Goal: Transaction & Acquisition: Purchase product/service

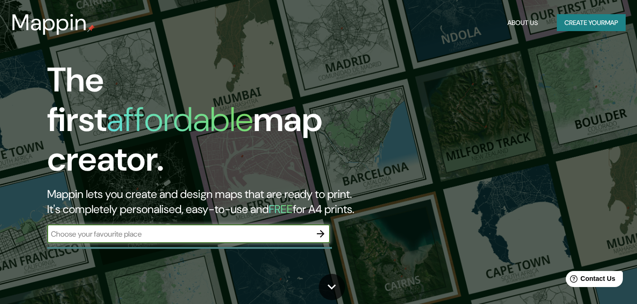
click at [152, 229] on input "text" at bounding box center [179, 234] width 264 height 11
type input "barranquilla [GEOGRAPHIC_DATA]"
click at [323, 228] on icon "button" at bounding box center [320, 233] width 11 height 11
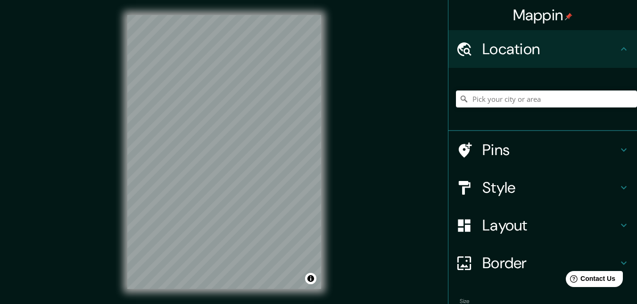
click at [526, 189] on h4 "Style" at bounding box center [550, 187] width 136 height 19
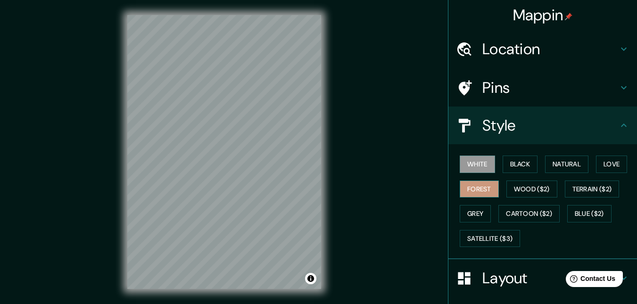
click at [465, 190] on button "Forest" at bounding box center [479, 189] width 39 height 17
click at [507, 167] on button "Black" at bounding box center [520, 164] width 35 height 17
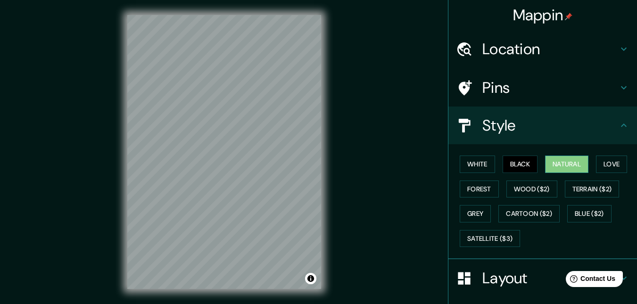
click at [554, 162] on button "Natural" at bounding box center [566, 164] width 43 height 17
click at [464, 192] on button "Forest" at bounding box center [479, 189] width 39 height 17
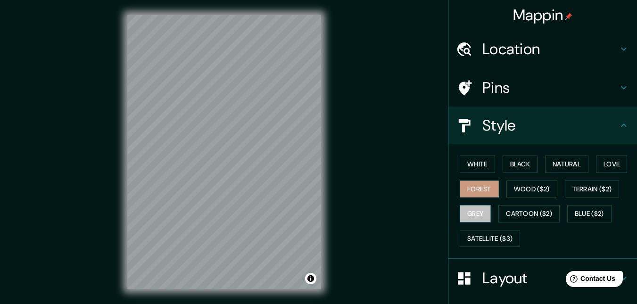
click at [472, 218] on button "Grey" at bounding box center [475, 213] width 31 height 17
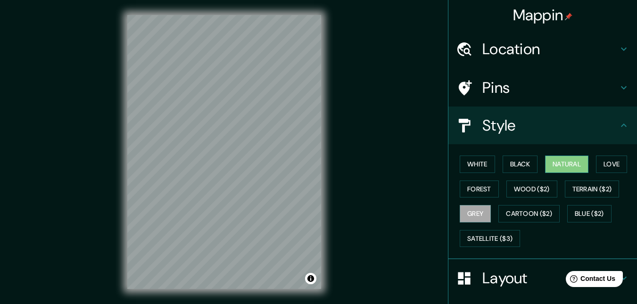
click at [574, 166] on button "Natural" at bounding box center [566, 164] width 43 height 17
click at [464, 159] on button "White" at bounding box center [477, 164] width 35 height 17
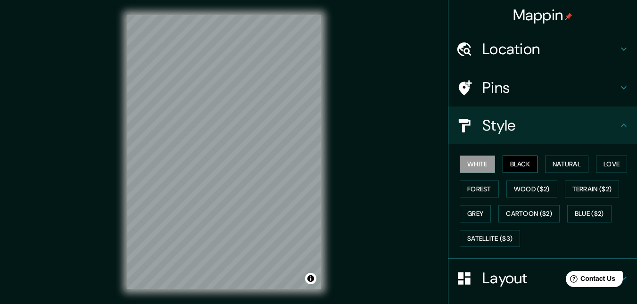
click at [510, 162] on button "Black" at bounding box center [520, 164] width 35 height 17
click at [612, 162] on button "Love" at bounding box center [611, 164] width 31 height 17
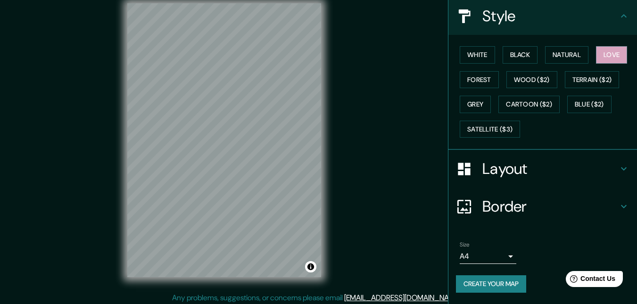
scroll to position [15, 0]
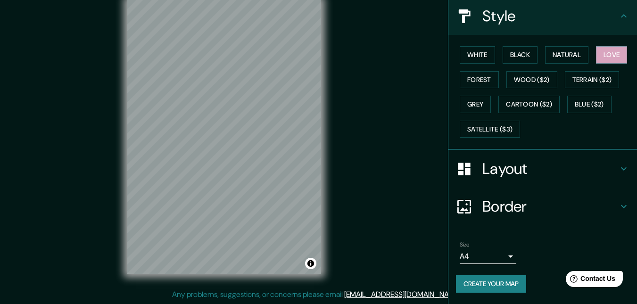
click at [606, 161] on h4 "Layout" at bounding box center [550, 168] width 136 height 19
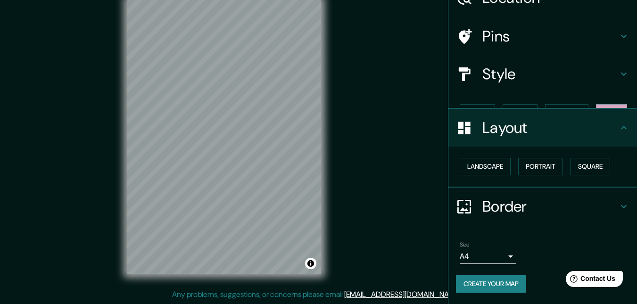
scroll to position [35, 0]
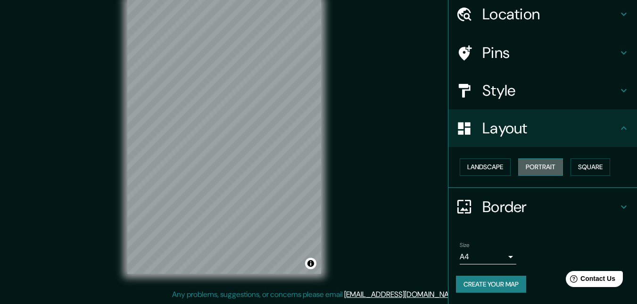
click at [531, 166] on button "Portrait" at bounding box center [540, 166] width 45 height 17
click at [483, 166] on button "Landscape" at bounding box center [485, 166] width 51 height 17
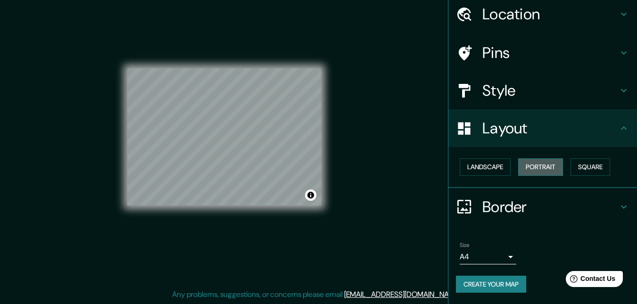
click at [525, 166] on button "Portrait" at bounding box center [540, 166] width 45 height 17
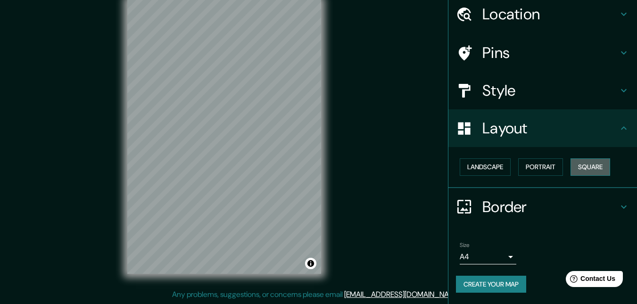
click at [577, 164] on button "Square" at bounding box center [591, 166] width 40 height 17
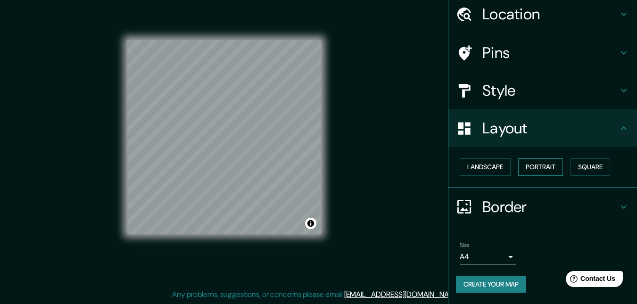
click at [549, 164] on button "Portrait" at bounding box center [540, 166] width 45 height 17
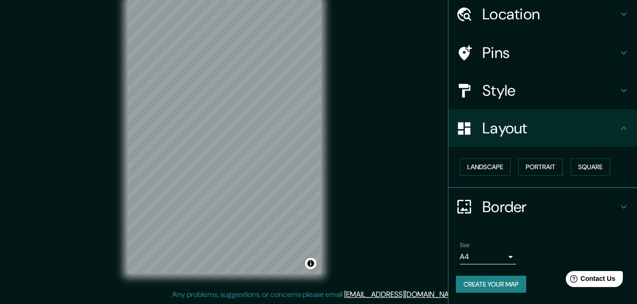
click at [559, 204] on h4 "Border" at bounding box center [550, 207] width 136 height 19
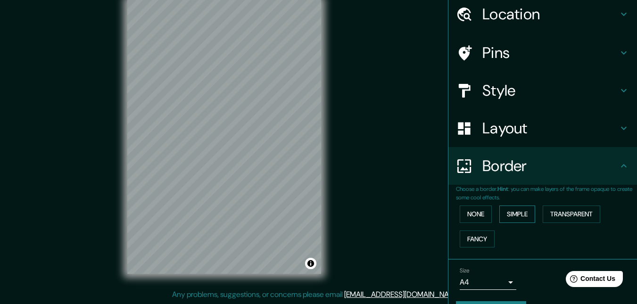
click at [511, 215] on button "Simple" at bounding box center [517, 214] width 36 height 17
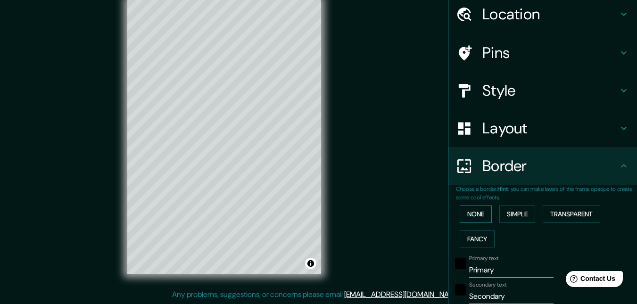
click at [470, 215] on button "None" at bounding box center [476, 214] width 32 height 17
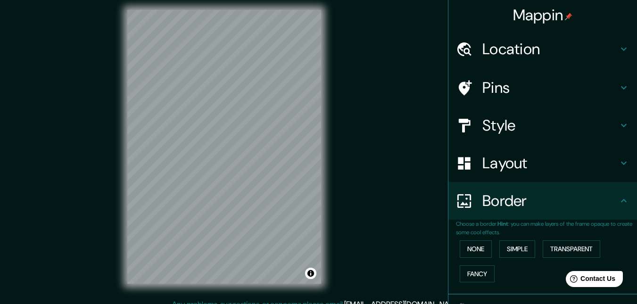
scroll to position [0, 0]
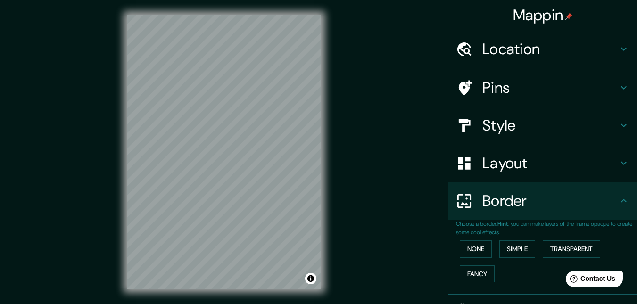
click at [555, 88] on h4 "Pins" at bounding box center [550, 87] width 136 height 19
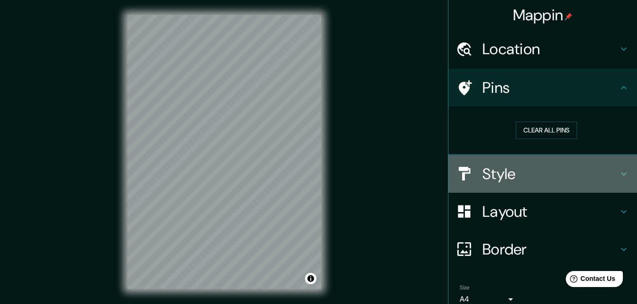
click at [586, 175] on h4 "Style" at bounding box center [550, 174] width 136 height 19
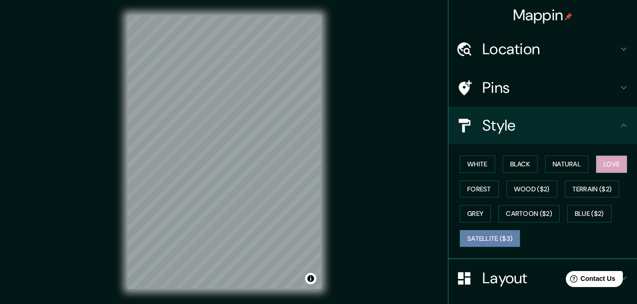
click at [499, 236] on button "Satellite ($3)" at bounding box center [490, 238] width 60 height 17
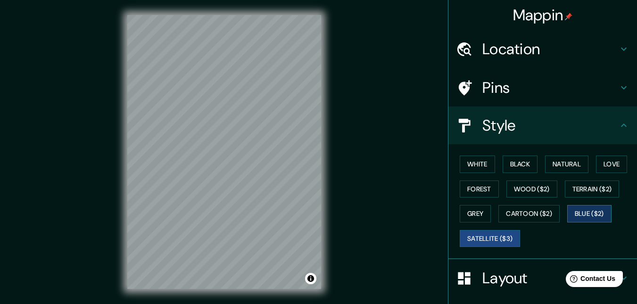
click at [589, 215] on button "Blue ($2)" at bounding box center [589, 213] width 44 height 17
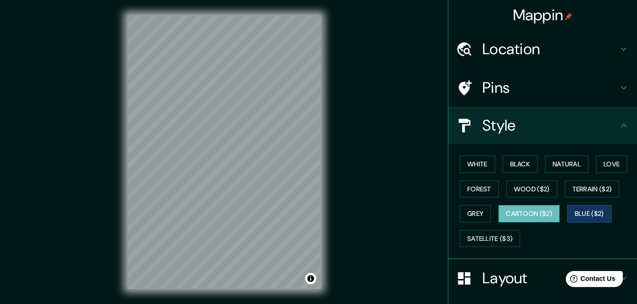
click at [517, 210] on button "Cartoon ($2)" at bounding box center [528, 213] width 61 height 17
click at [469, 216] on button "Grey" at bounding box center [475, 213] width 31 height 17
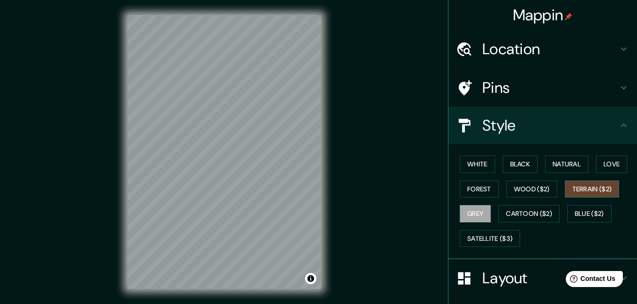
click at [580, 195] on button "Terrain ($2)" at bounding box center [592, 189] width 55 height 17
click at [507, 190] on button "Wood ($2)" at bounding box center [531, 189] width 51 height 17
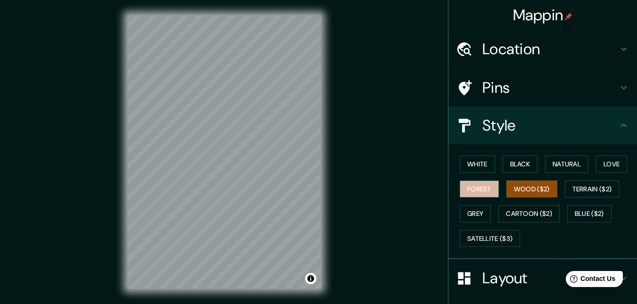
click at [478, 186] on button "Forest" at bounding box center [479, 189] width 39 height 17
